Goal: Task Accomplishment & Management: Use online tool/utility

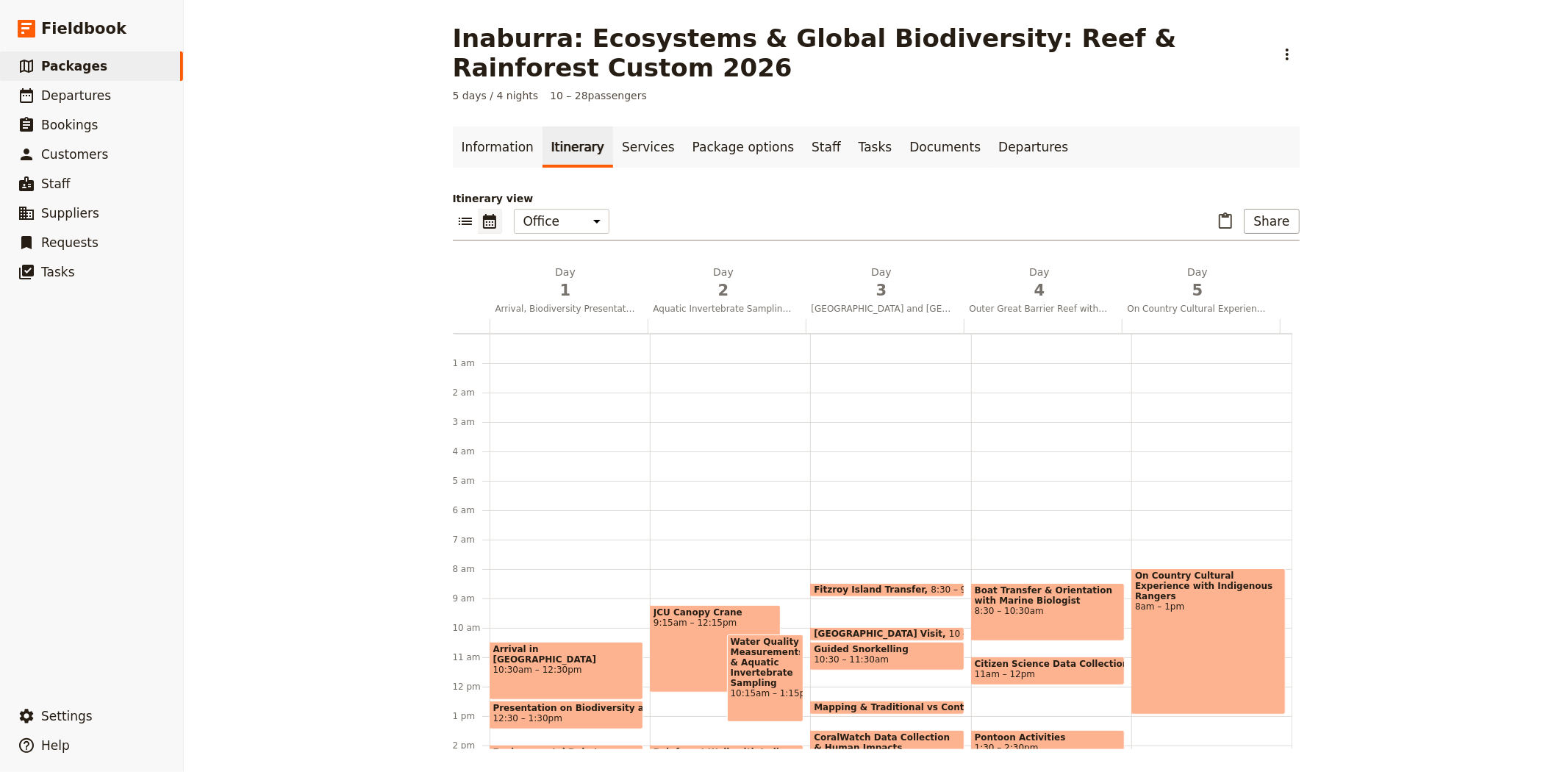
scroll to position [191, 0]
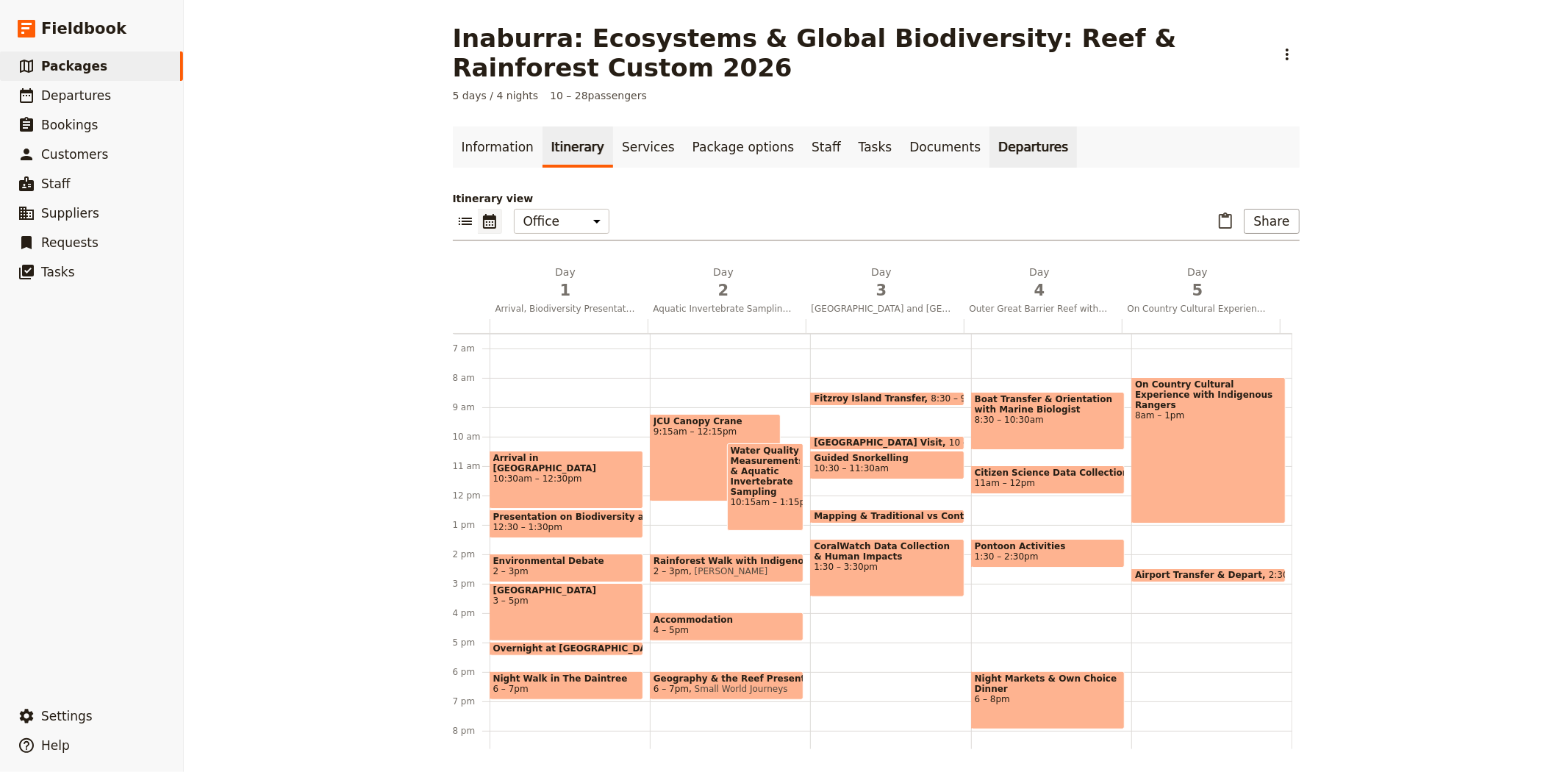
click at [989, 147] on link "Departures" at bounding box center [1033, 147] width 87 height 41
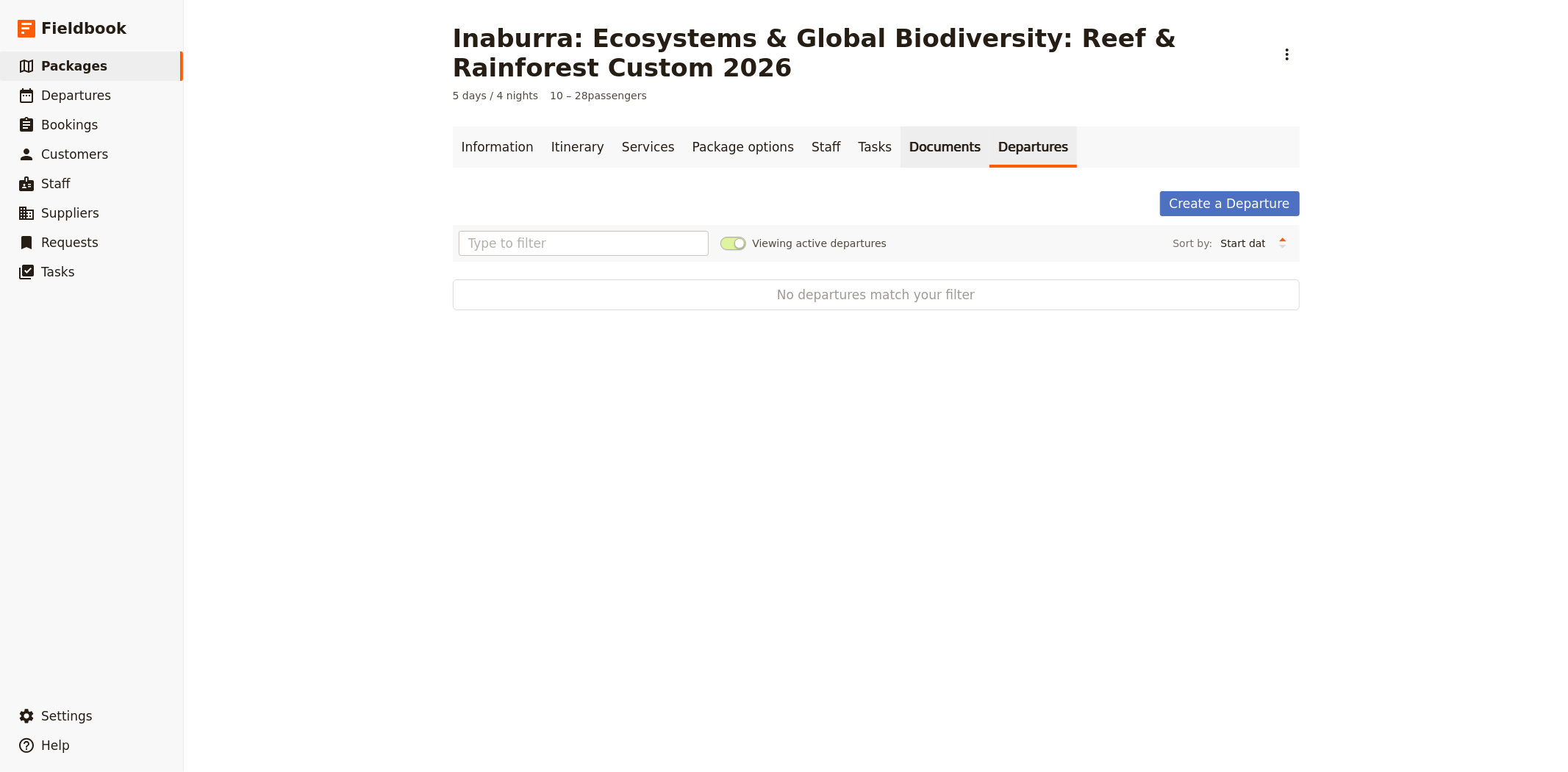
click at [900, 151] on link "Documents" at bounding box center [945, 147] width 89 height 41
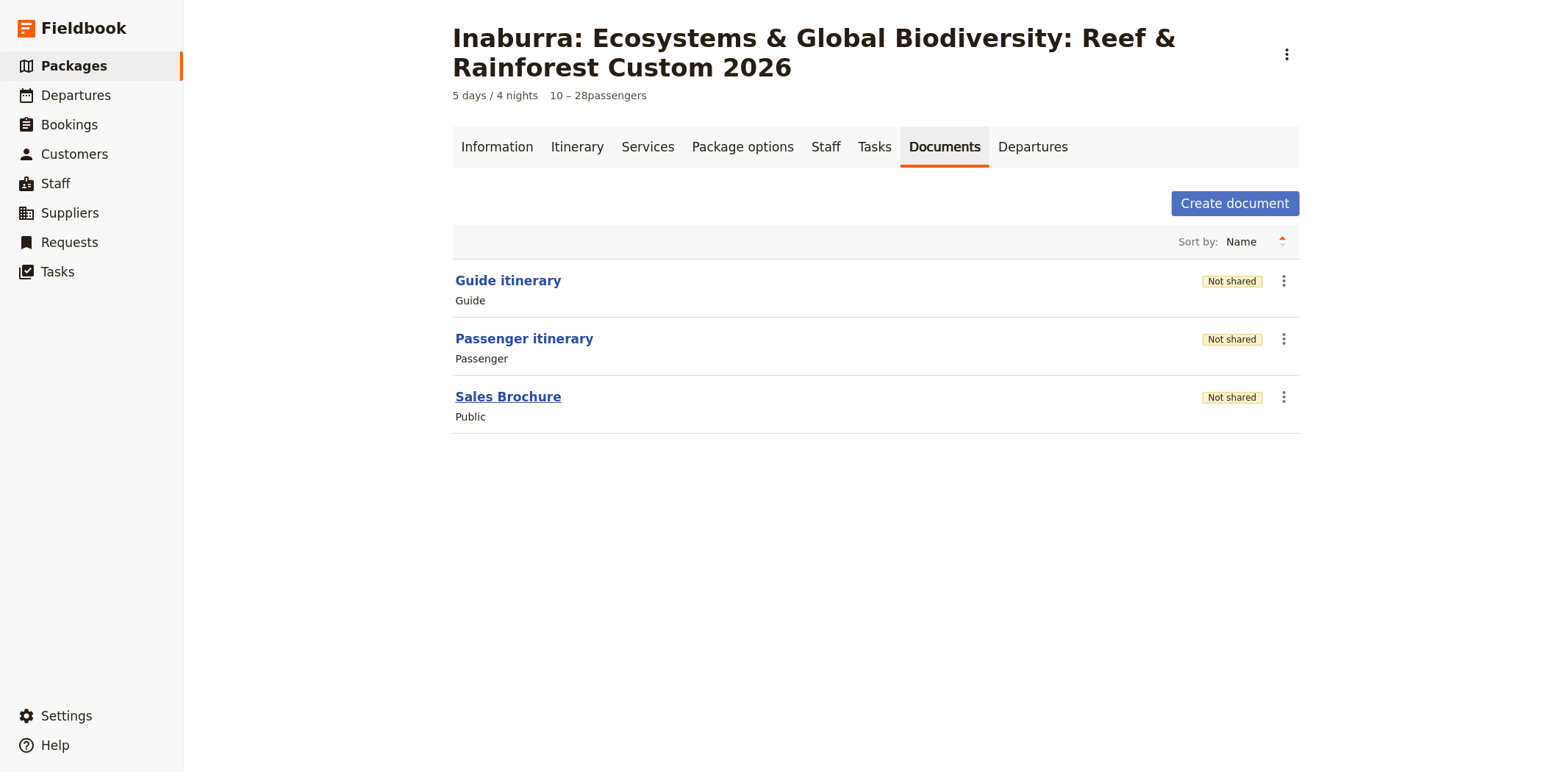
click at [473, 403] on button "Sales Brochure" at bounding box center [508, 397] width 106 height 17
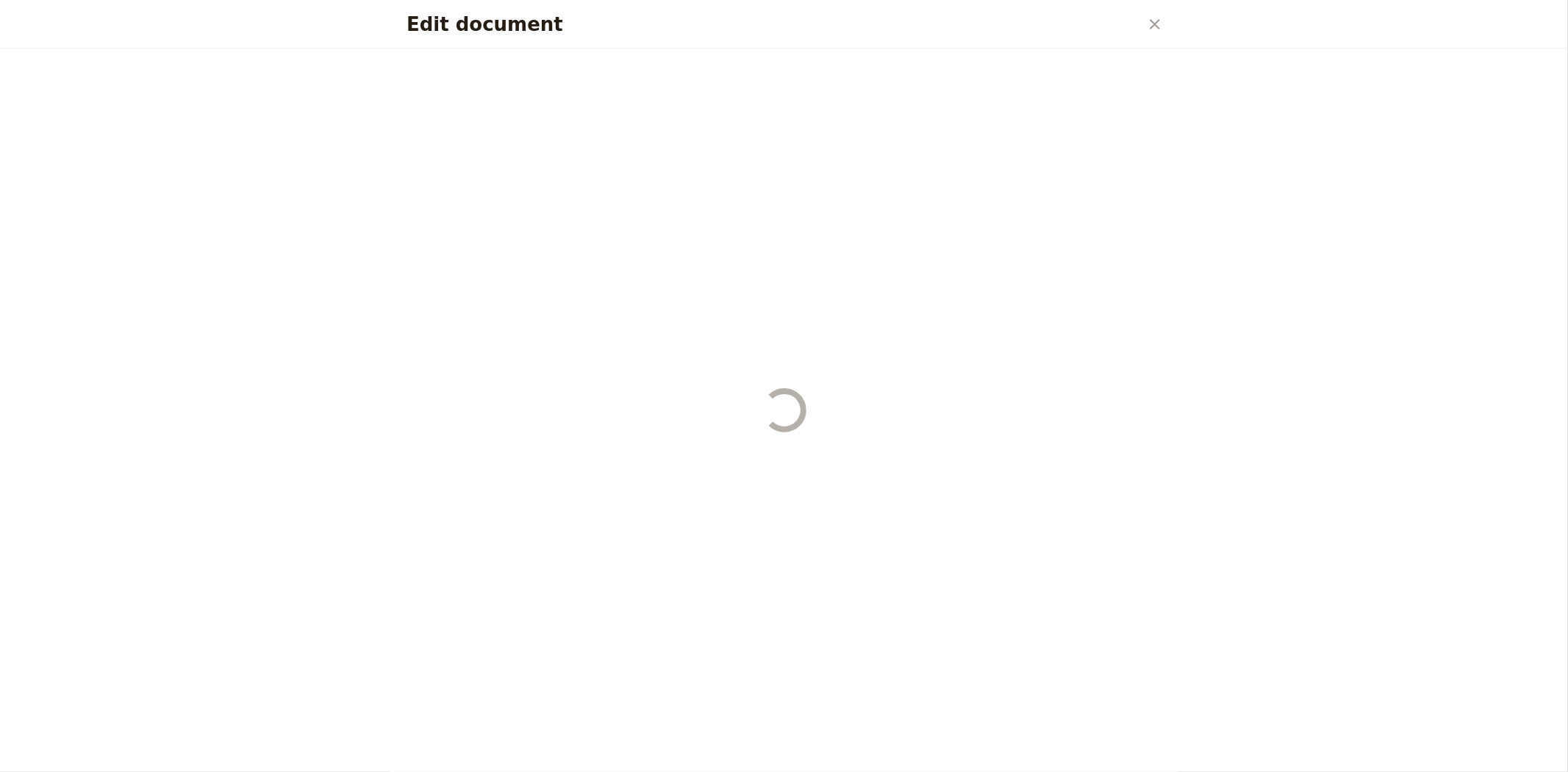
select select "LARGE"
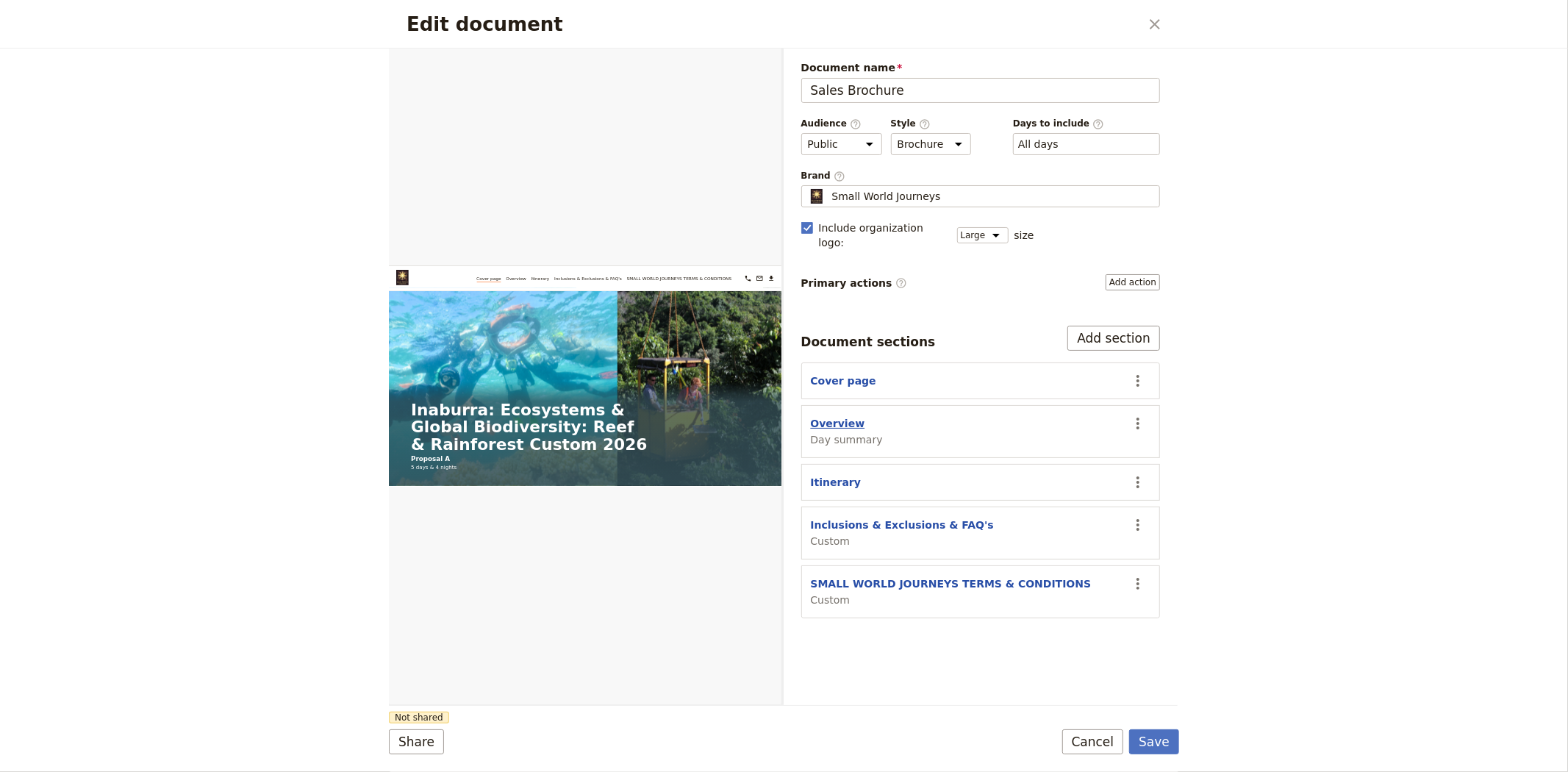
click at [821, 417] on button "Overview" at bounding box center [838, 424] width 54 height 15
select select "DAY_SUMMARY"
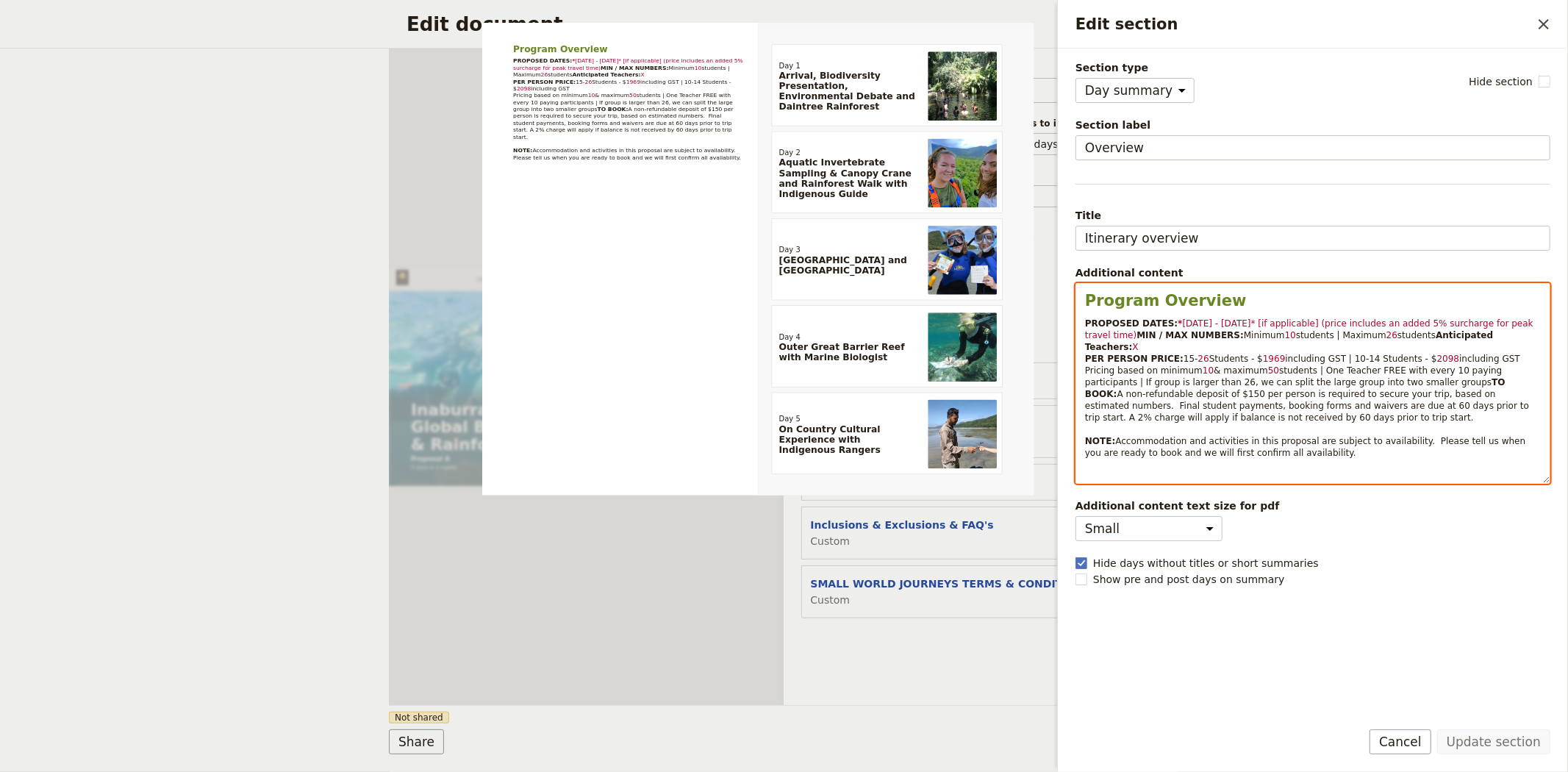
select select "paragraph-small"
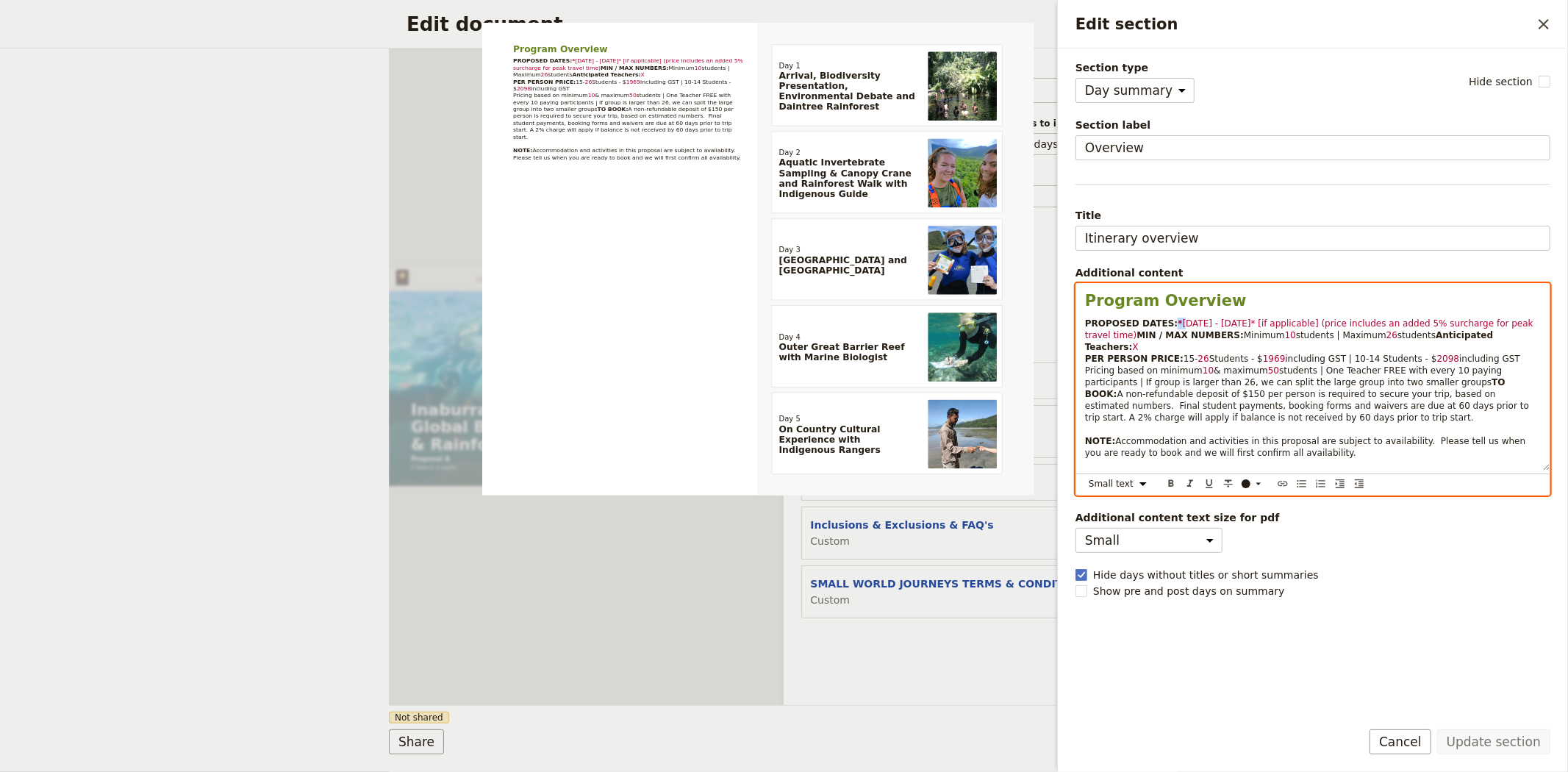
drag, startPoint x: 1164, startPoint y: 324, endPoint x: 1174, endPoint y: 324, distance: 10.0
click at [1174, 324] on p "PROPOSED DATES: * [DATE] - [DATE]* [if applicable] (price includes an added 5% …" at bounding box center [1312, 389] width 455 height 142
click at [1174, 324] on span "[DATE] - [DATE]* [if applicable] (price includes an added 5% surcharge for peak…" at bounding box center [1311, 329] width 452 height 22
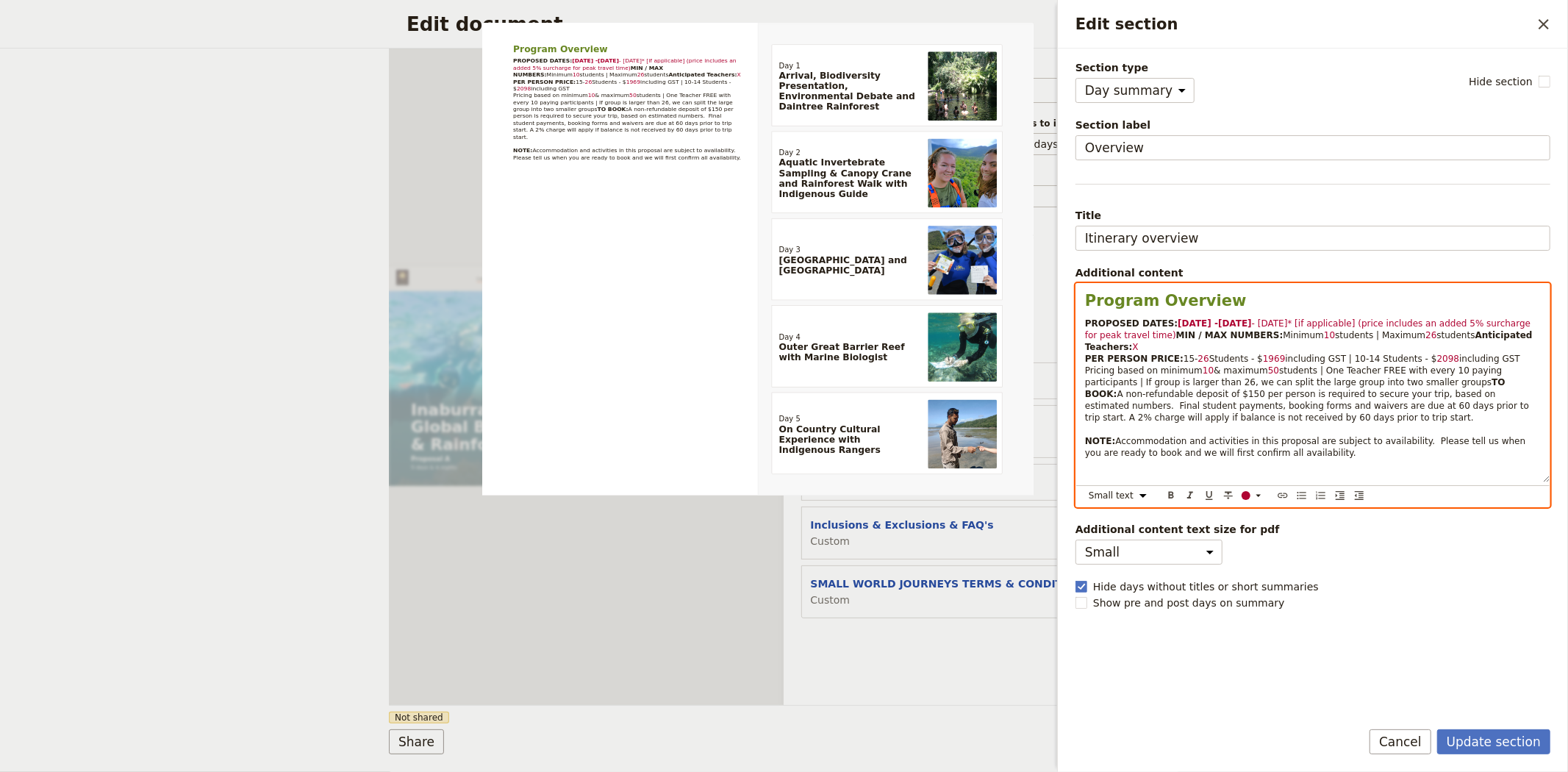
drag, startPoint x: 1137, startPoint y: 334, endPoint x: 1238, endPoint y: 322, distance: 101.7
click at [1238, 322] on p "PROPOSED DATES: [DATE] -[DATE] - [DATE]* [if applicable] (price includes an add…" at bounding box center [1312, 389] width 455 height 142
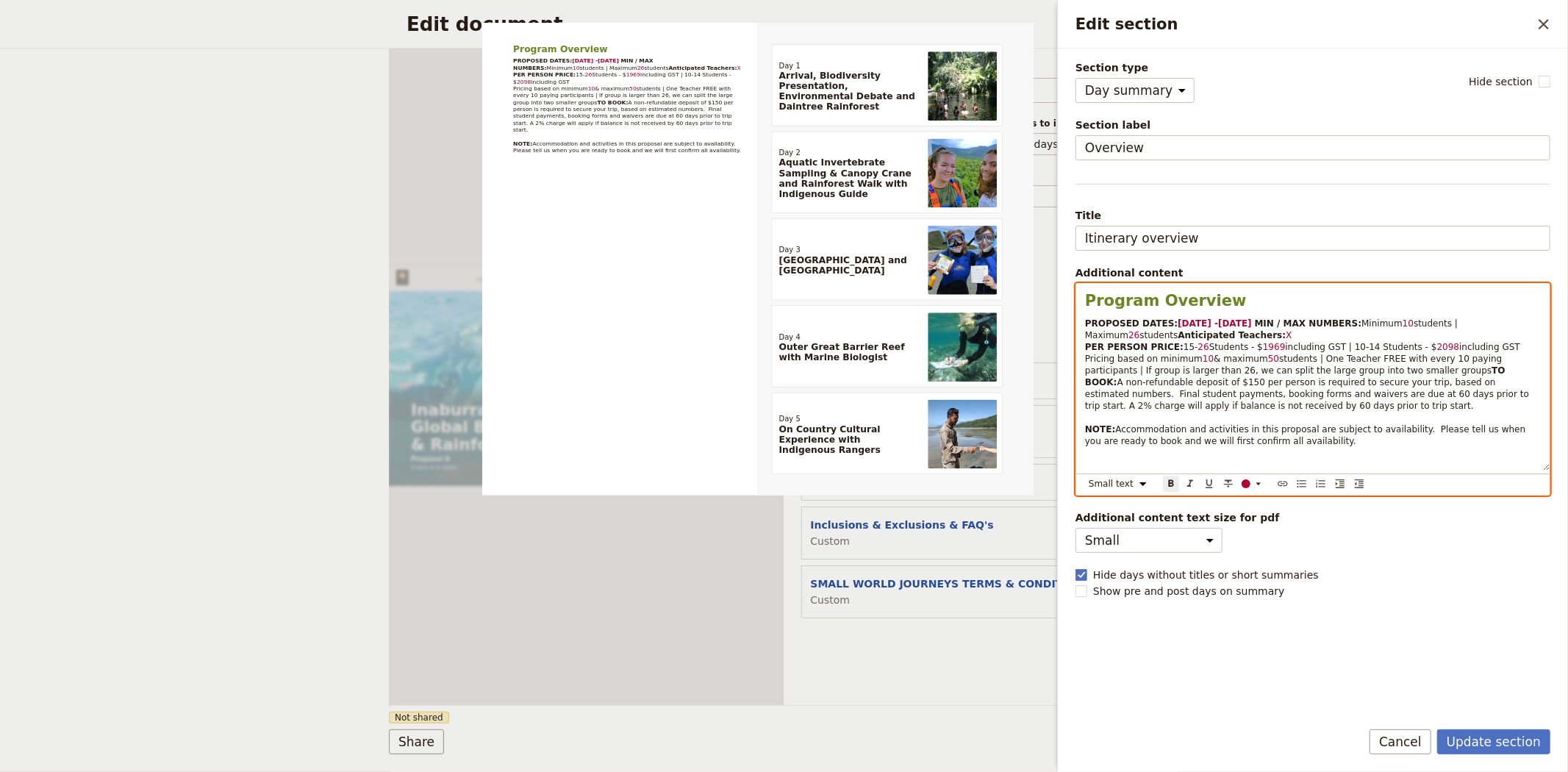
drag, startPoint x: 1238, startPoint y: 322, endPoint x: 1165, endPoint y: 318, distance: 73.1
click at [1165, 318] on p "PROPOSED DATES: [DATE] -[DATE] MIN / MAX NUMBERS: Minimum 10 students | Maximum…" at bounding box center [1312, 383] width 455 height 130
click at [1286, 340] on span "X" at bounding box center [1289, 335] width 6 height 11
click at [1263, 352] on span "1969" at bounding box center [1274, 347] width 23 height 11
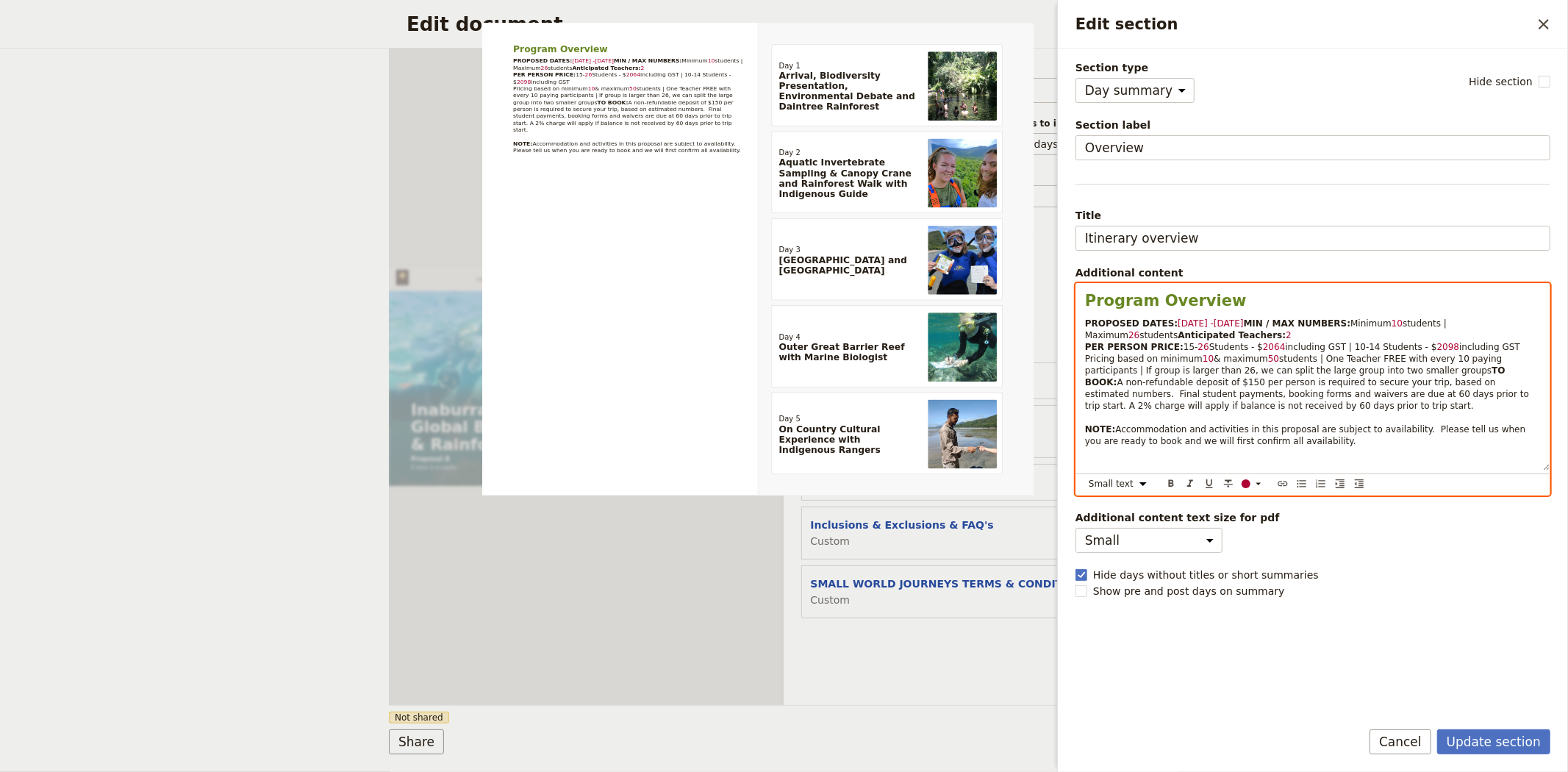
click at [1437, 352] on span "2098" at bounding box center [1448, 347] width 23 height 11
click at [1268, 364] on span "50" at bounding box center [1274, 359] width 11 height 11
drag, startPoint x: 1392, startPoint y: 380, endPoint x: 1508, endPoint y: 370, distance: 116.4
click at [1508, 370] on p "PROPOSED DATES: [DATE] -[DATE] MIN / MAX NUMBERS: Minimum 10 students | Maximum…" at bounding box center [1312, 383] width 455 height 130
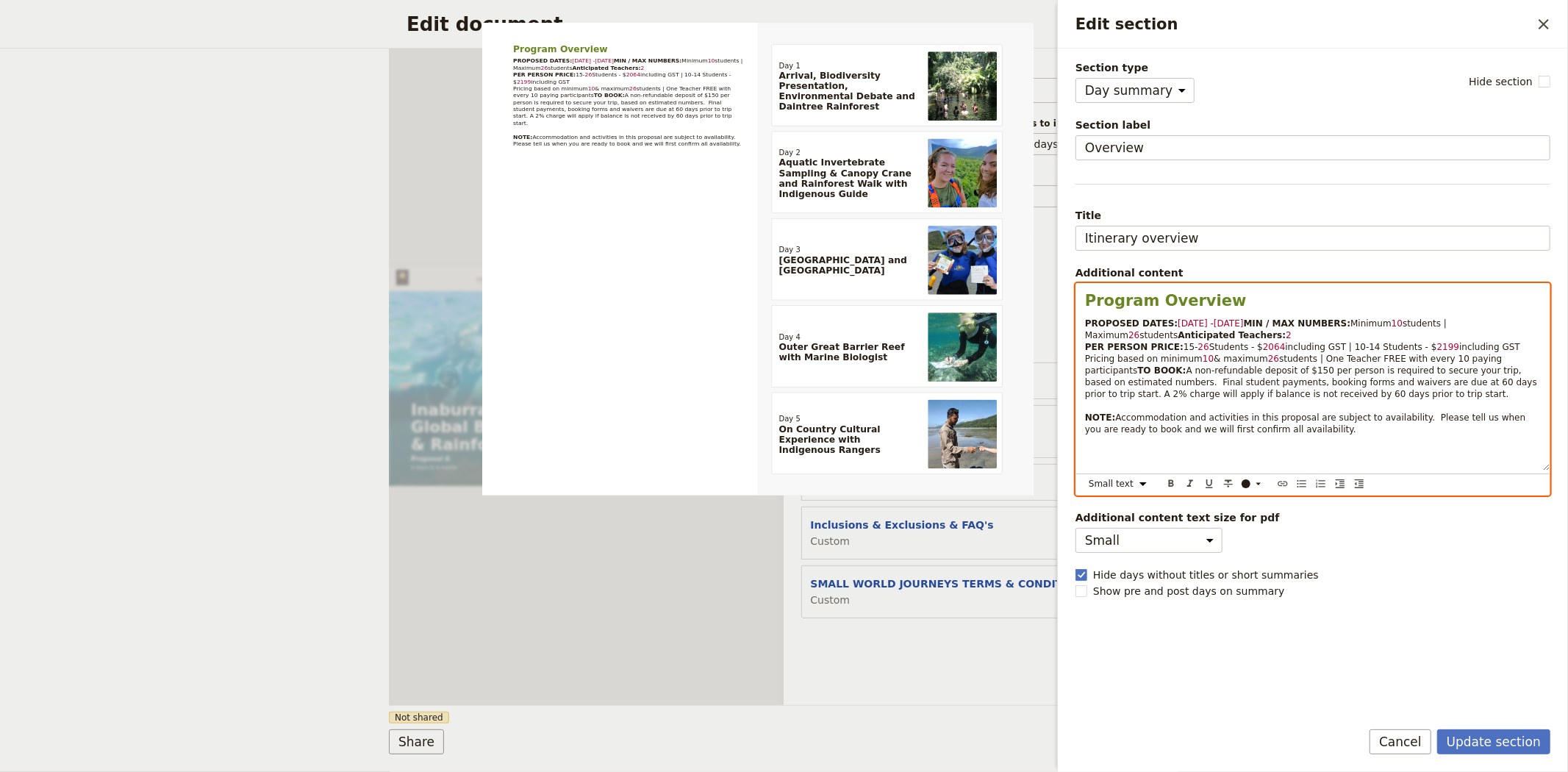
click at [1263, 352] on span "2064" at bounding box center [1274, 347] width 23 height 11
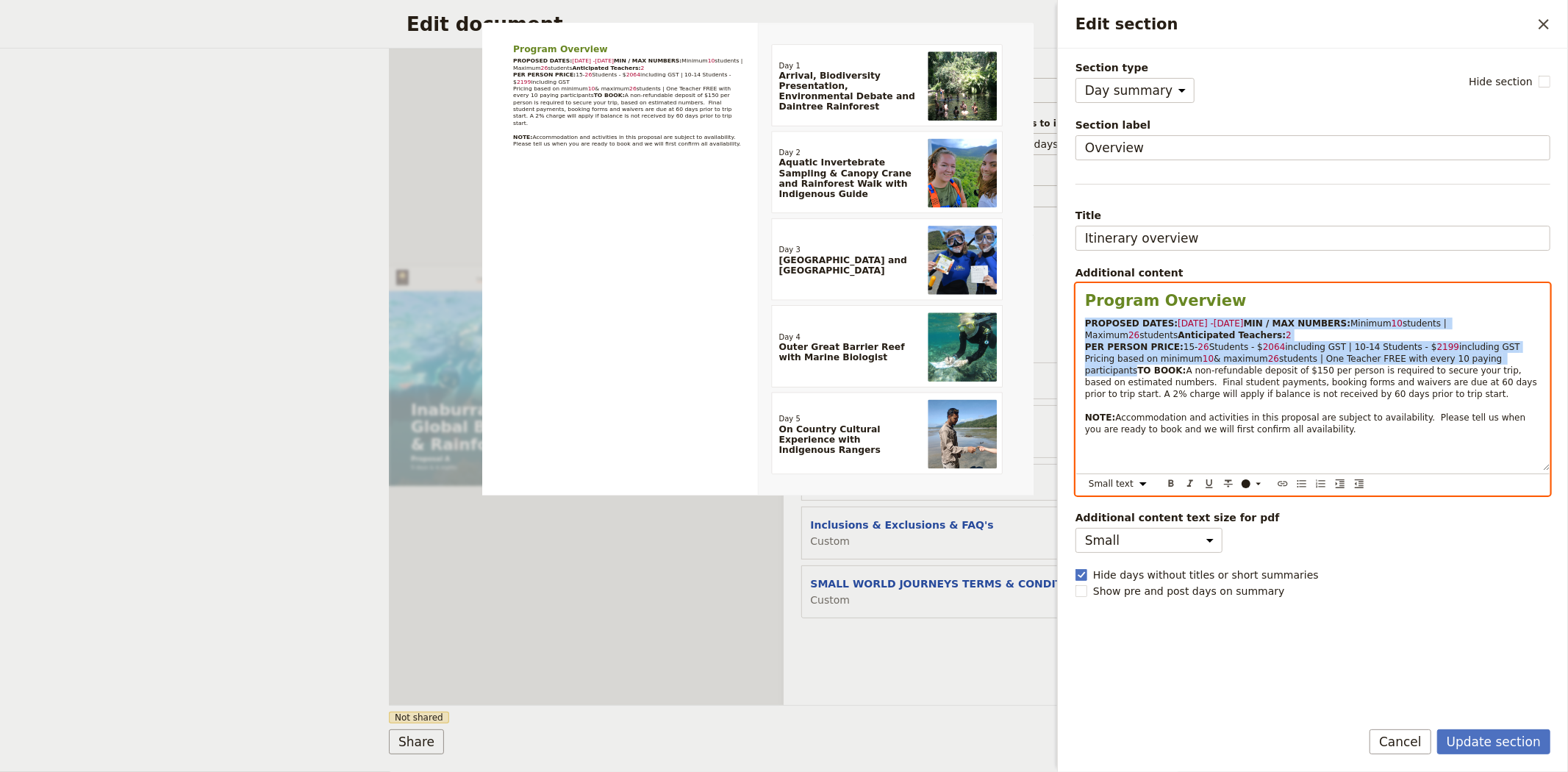
drag, startPoint x: 1515, startPoint y: 372, endPoint x: 1083, endPoint y: 325, distance: 434.5
click at [1083, 325] on div "Program Overview PROPOSED DATES: [DATE] -[DATE] MIN / MAX NUMBERS: Minimum 10 s…" at bounding box center [1313, 377] width 473 height 187
click at [1251, 481] on div "​" at bounding box center [1255, 484] width 29 height 12
click at [1247, 506] on div "button" at bounding box center [1247, 508] width 9 height 9
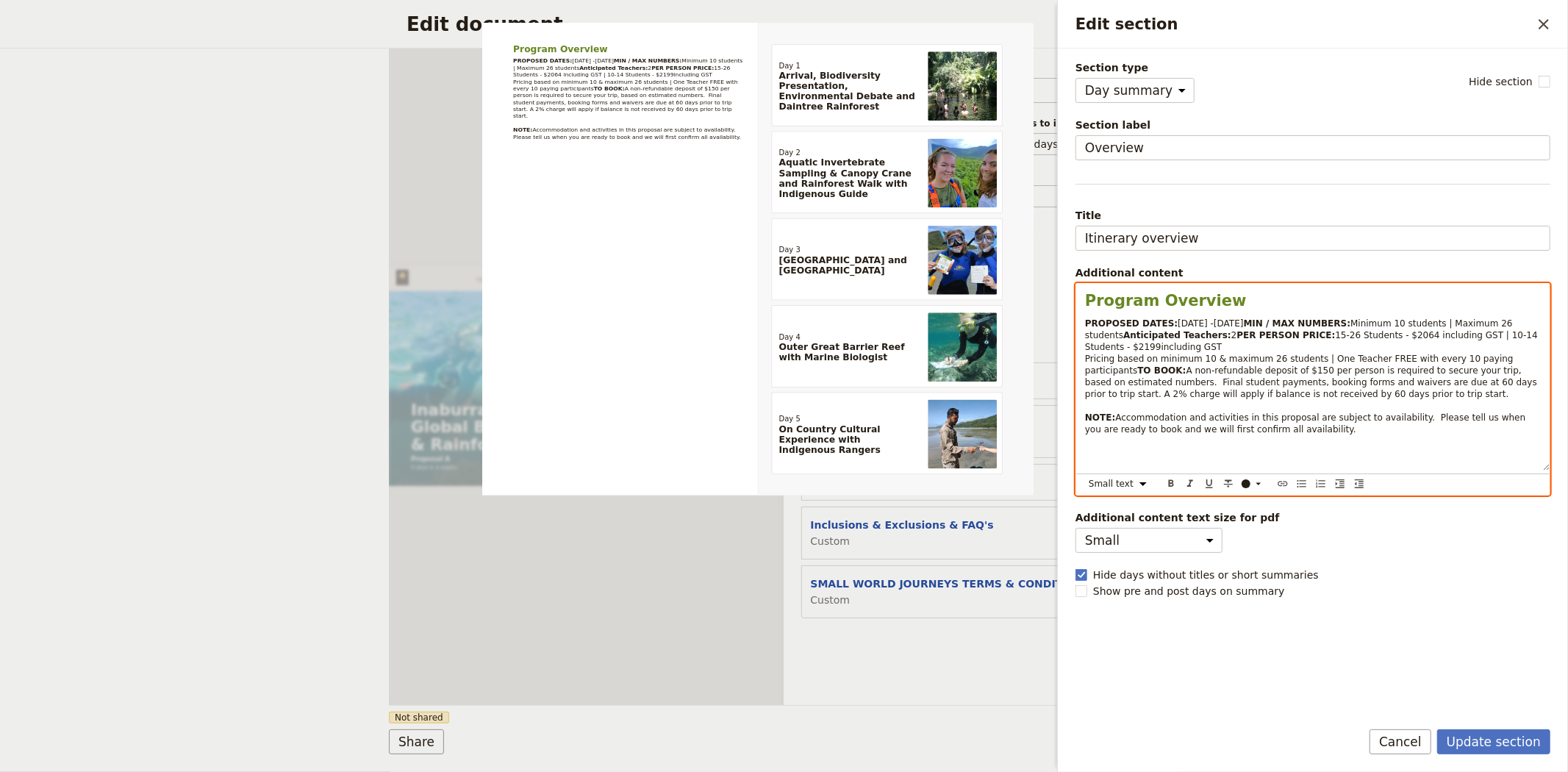
click at [1210, 399] on span "A non-refundable deposit of $150 per person is required to secure your trip, ba…" at bounding box center [1312, 382] width 455 height 34
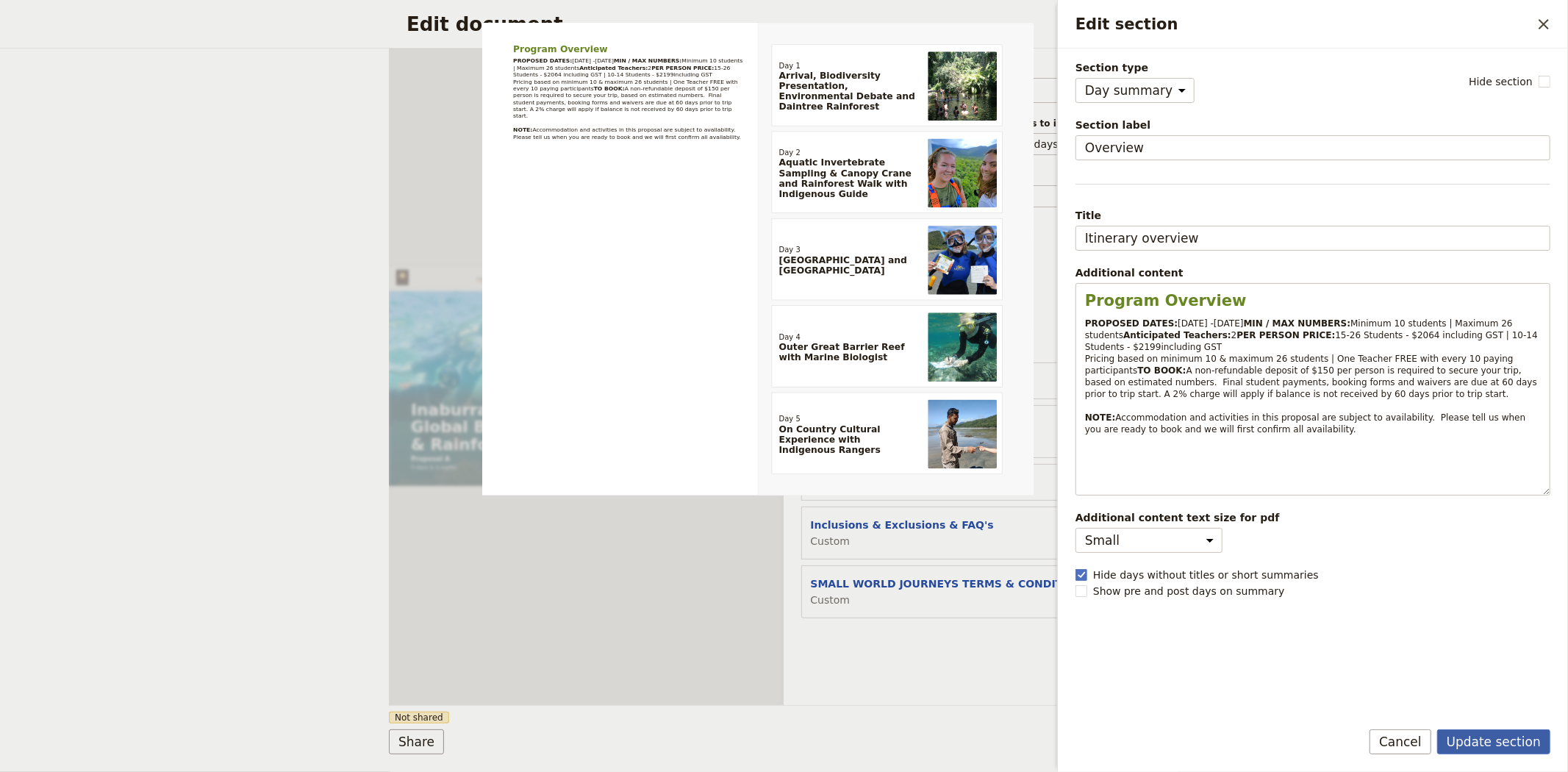
click at [1490, 743] on button "Update section" at bounding box center [1493, 742] width 113 height 25
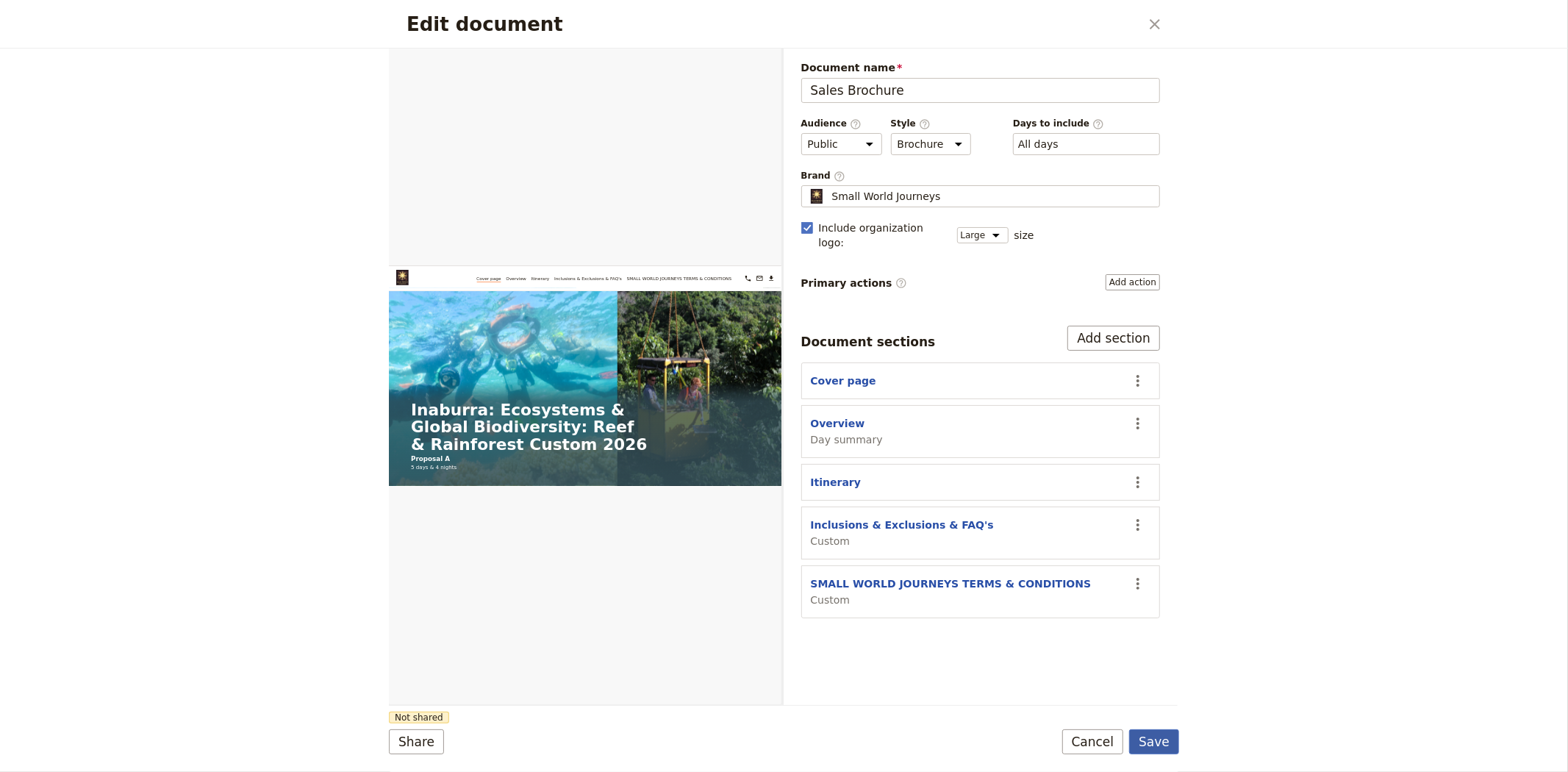
click at [1154, 743] on button "Save" at bounding box center [1154, 742] width 50 height 25
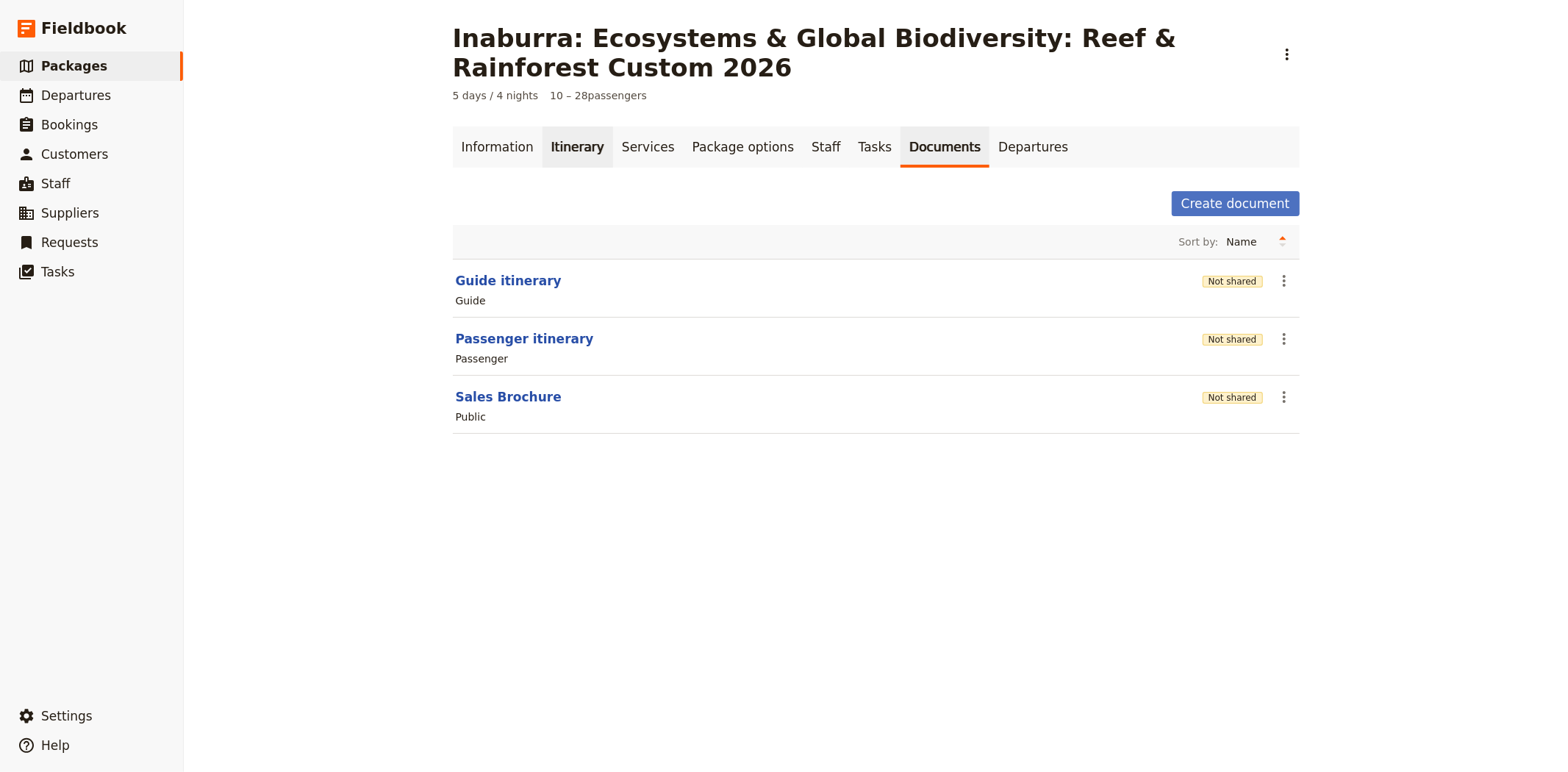
click at [571, 147] on link "Itinerary" at bounding box center [578, 147] width 71 height 41
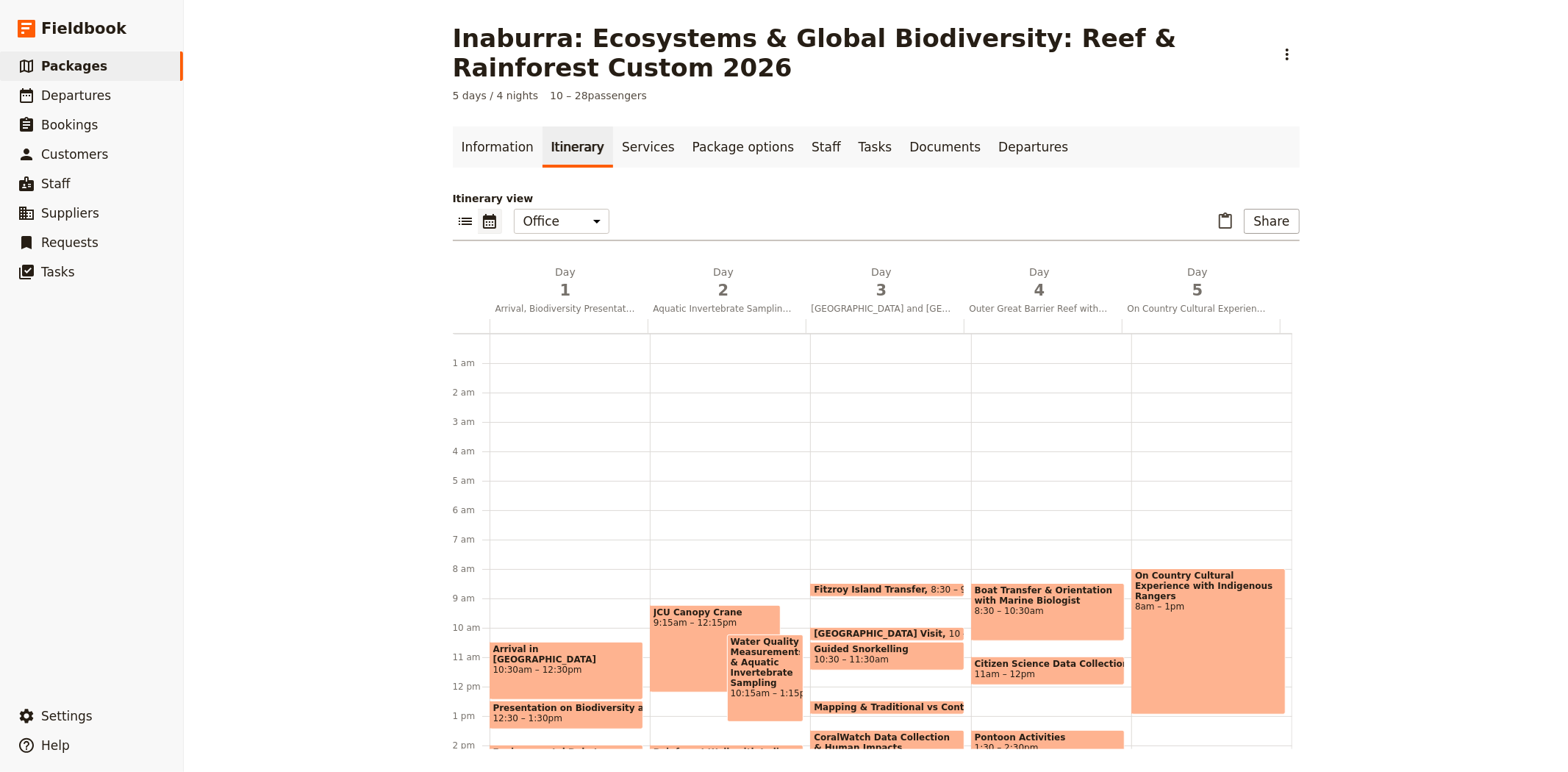
scroll to position [191, 0]
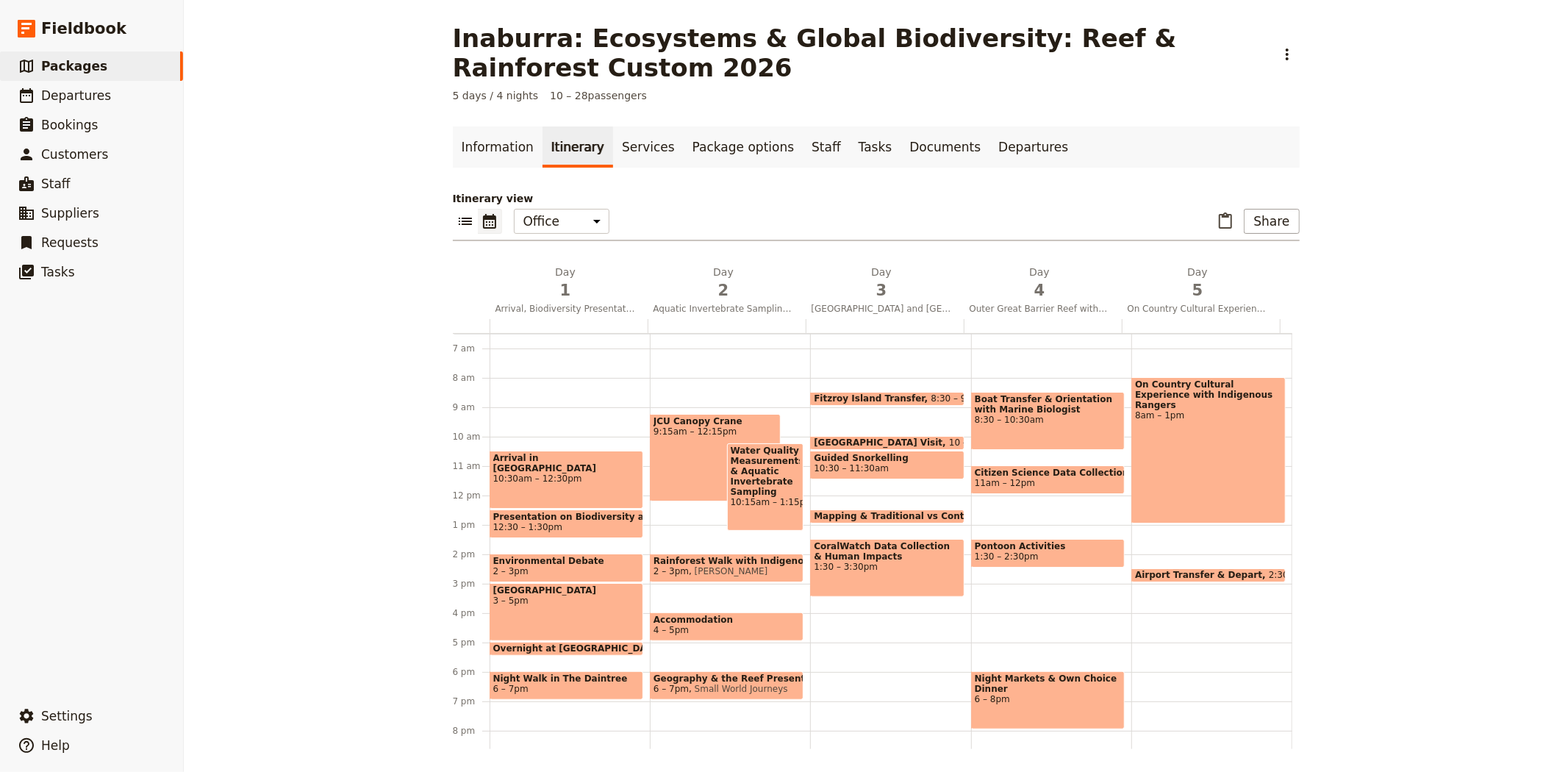
click at [548, 685] on span "6 – 7pm" at bounding box center [566, 689] width 146 height 11
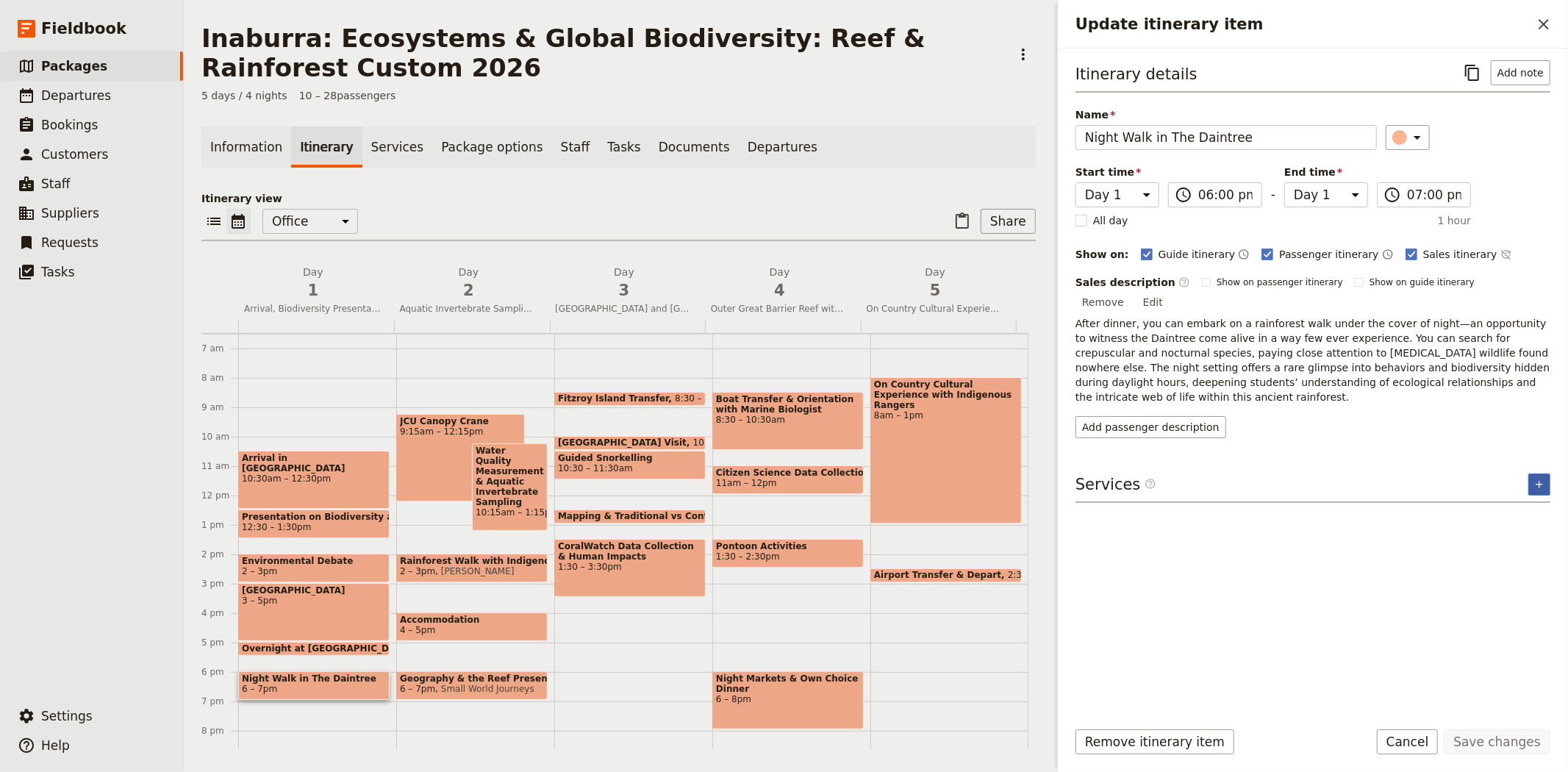
click at [1545, 479] on icon "Add service inclusion" at bounding box center [1539, 485] width 12 height 12
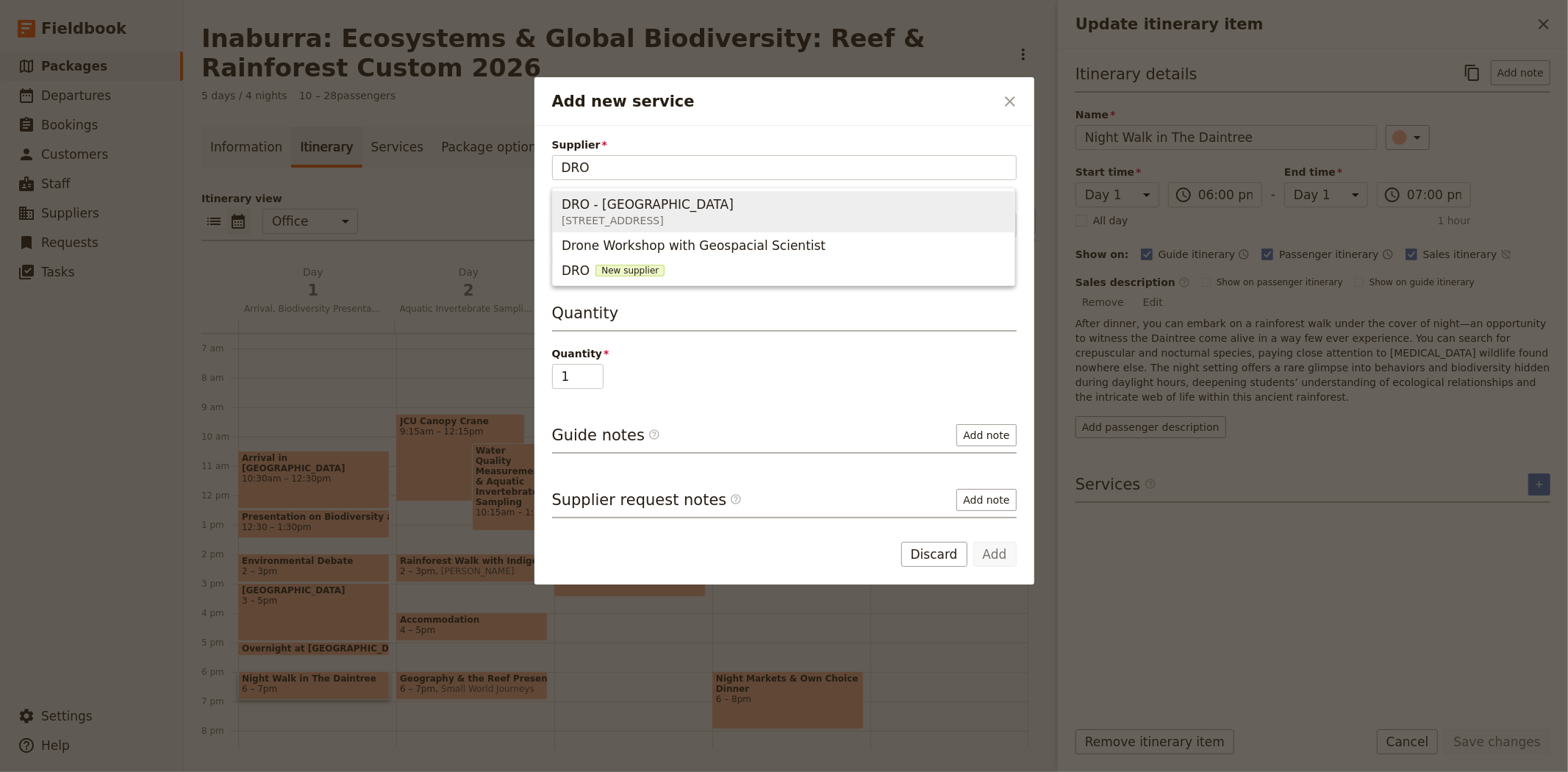
click at [708, 207] on span "DRO - [GEOGRAPHIC_DATA]" at bounding box center [647, 204] width 172 height 17
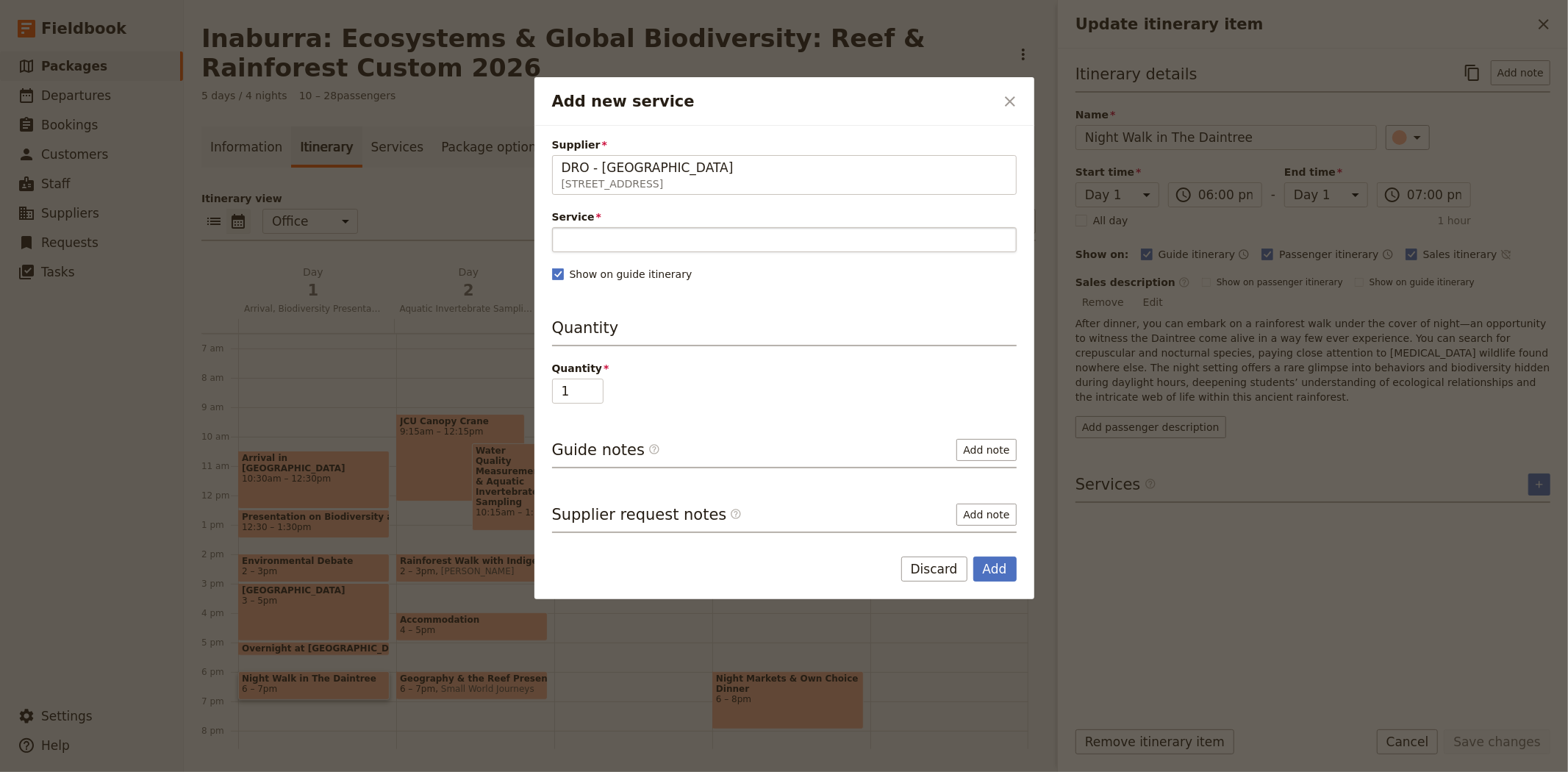
type input "DRO - [GEOGRAPHIC_DATA]"
click at [647, 243] on input "Service" at bounding box center [784, 240] width 464 height 25
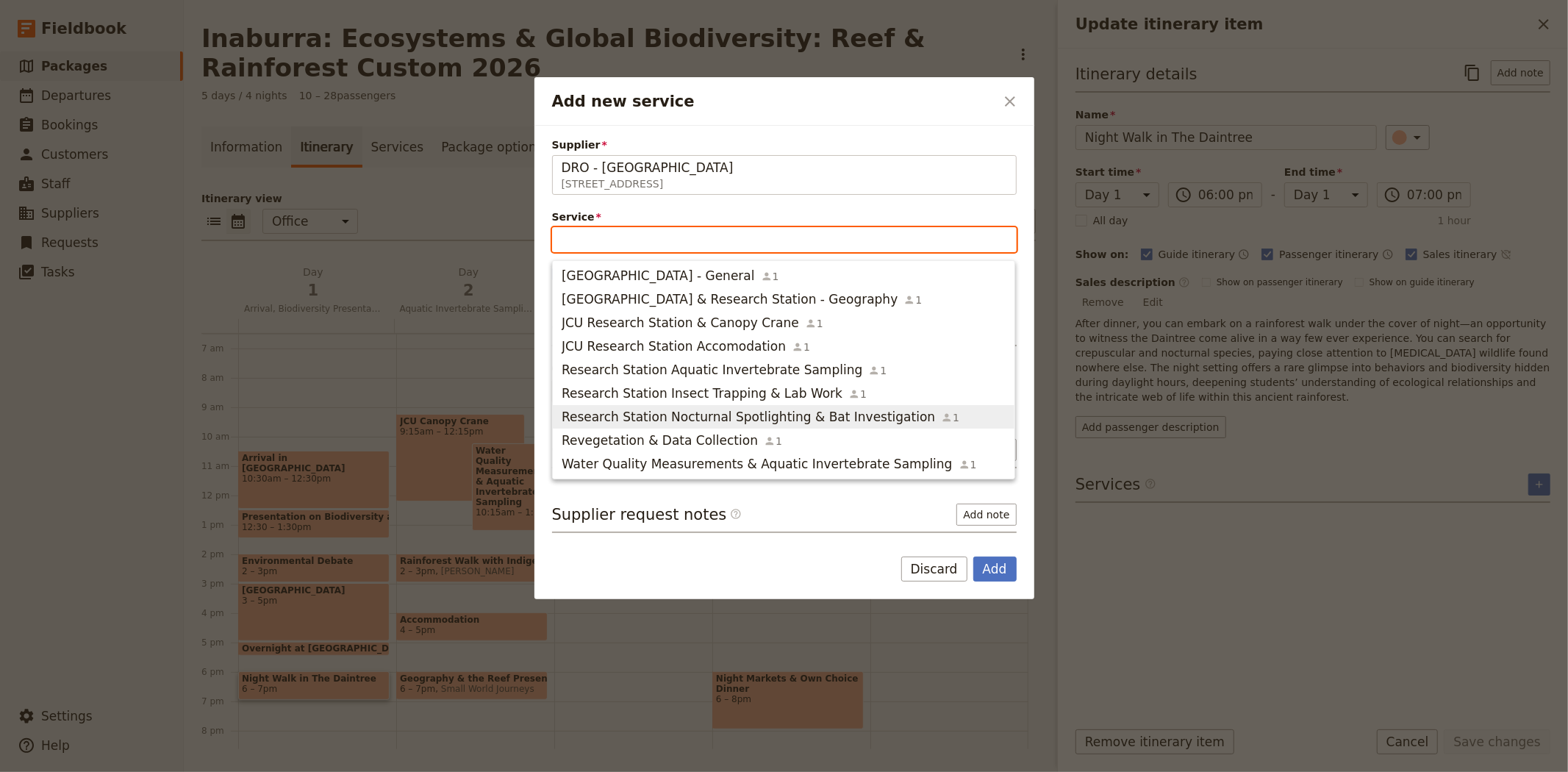
click at [700, 424] on span "Research Station Nocturnal Spotlighting & Bat Investigation" at bounding box center [748, 417] width 373 height 17
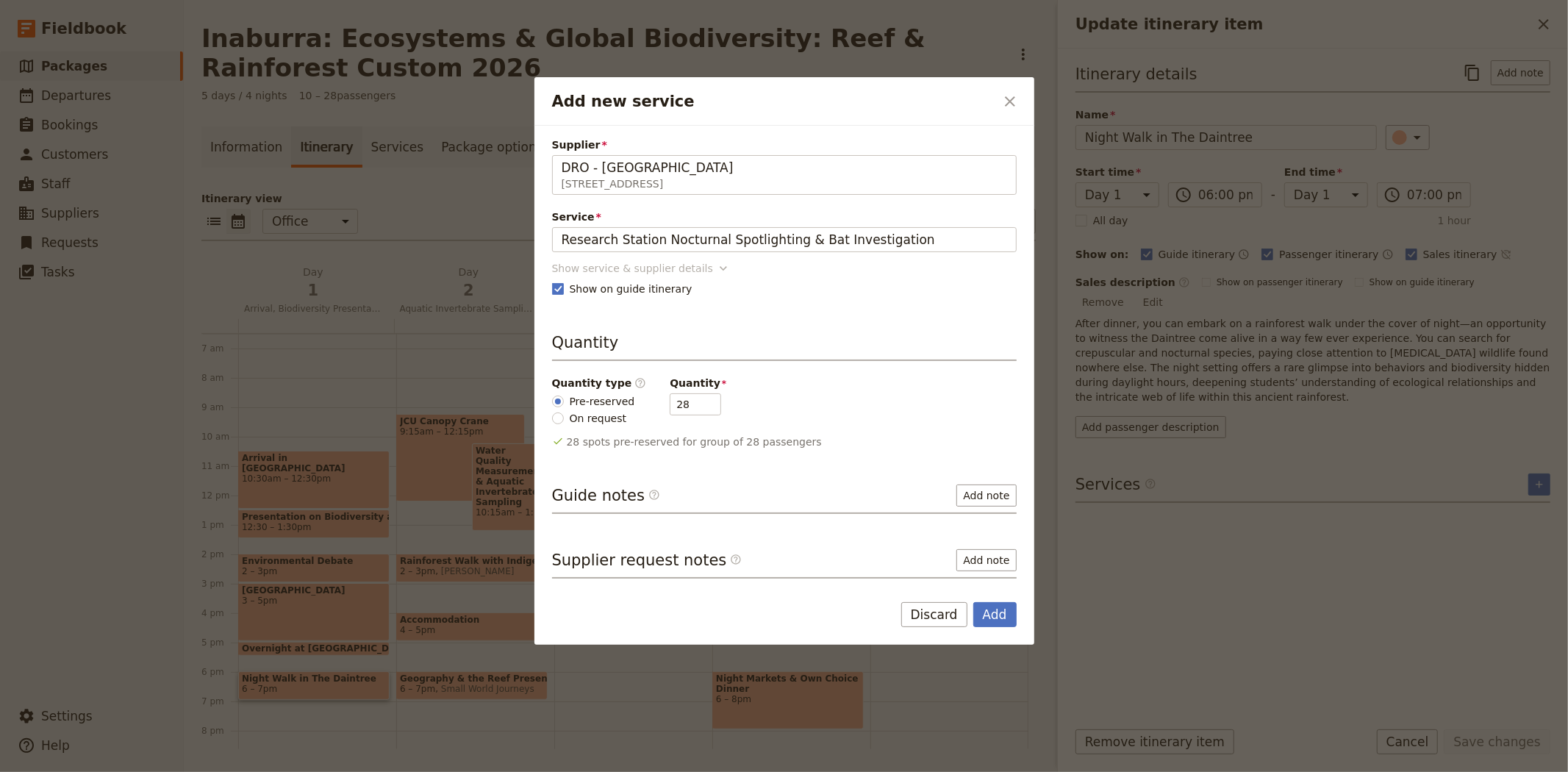
click at [634, 273] on div "Show service & supplier details" at bounding box center [632, 269] width 161 height 15
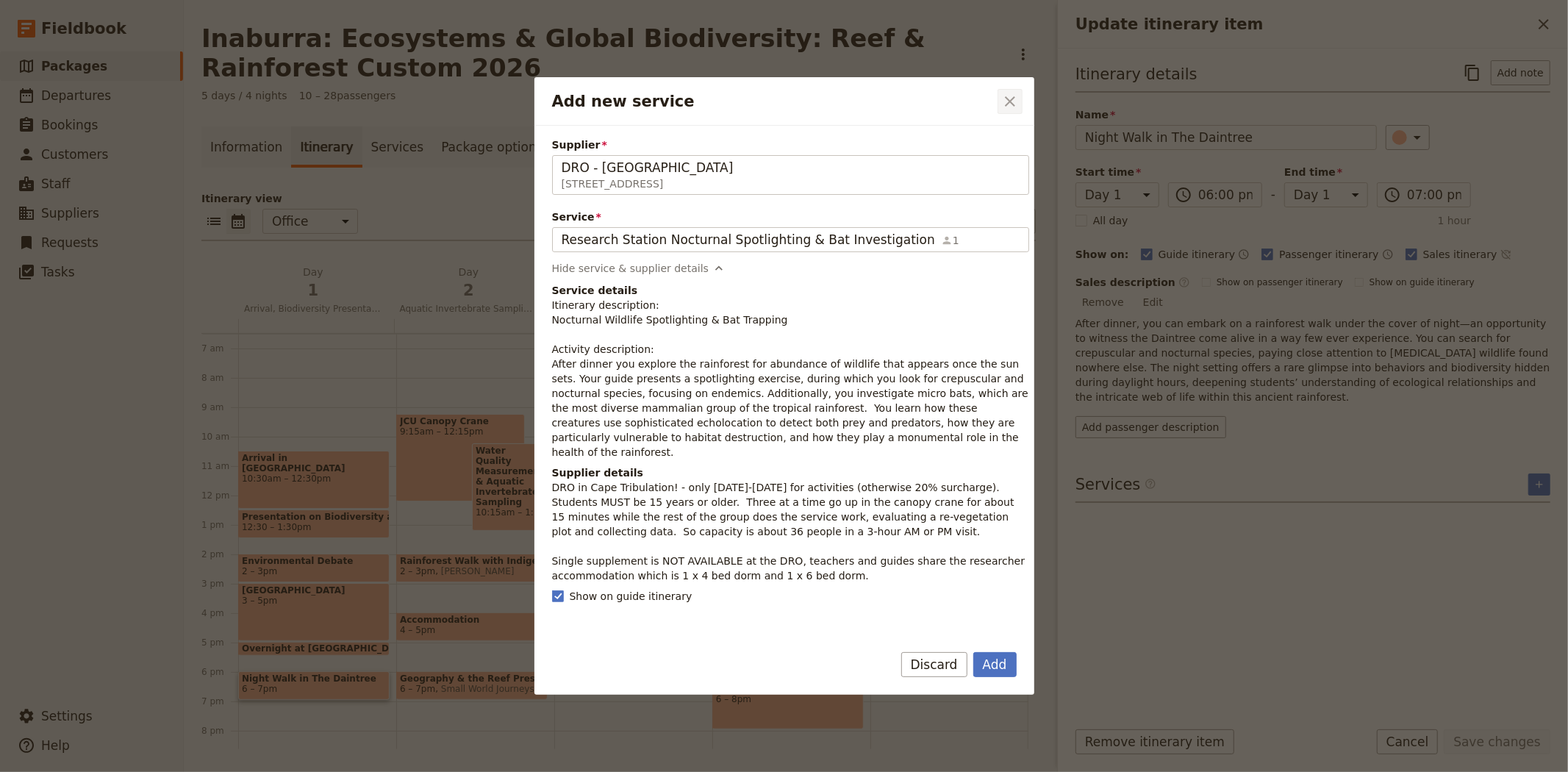
click at [1005, 103] on icon "Close dialog" at bounding box center [1009, 101] width 17 height 17
